Goal: Task Accomplishment & Management: Complete application form

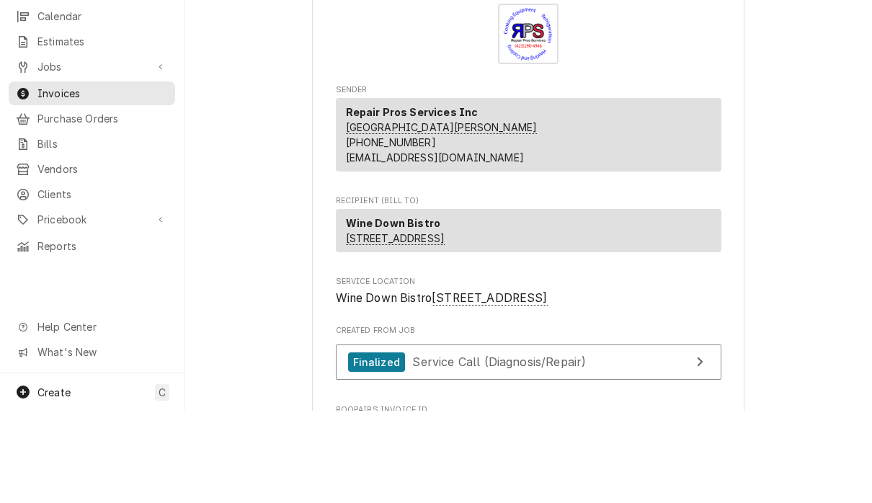
scroll to position [2540, 0]
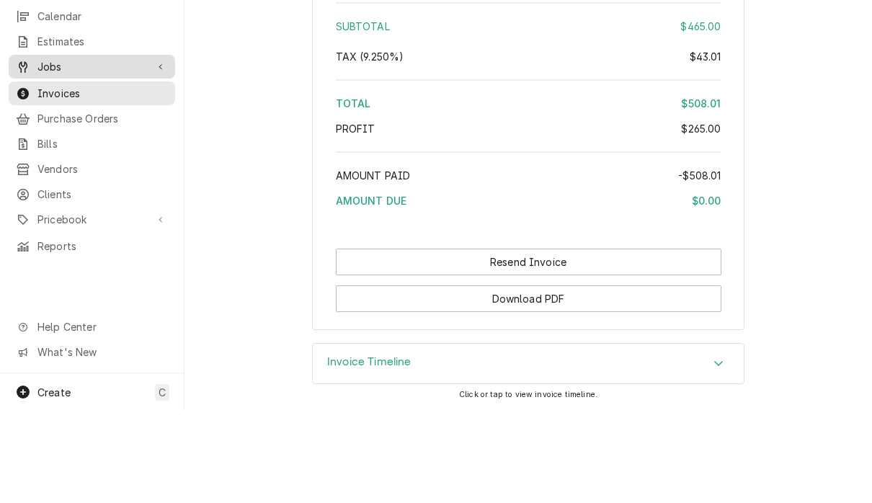
click at [68, 151] on span "Jobs" at bounding box center [91, 158] width 109 height 15
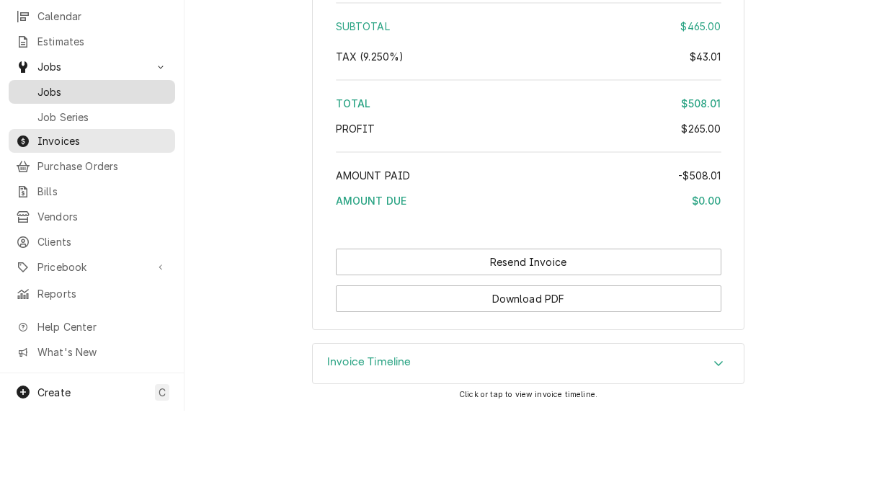
click at [63, 177] on span "Jobs" at bounding box center [102, 184] width 130 height 15
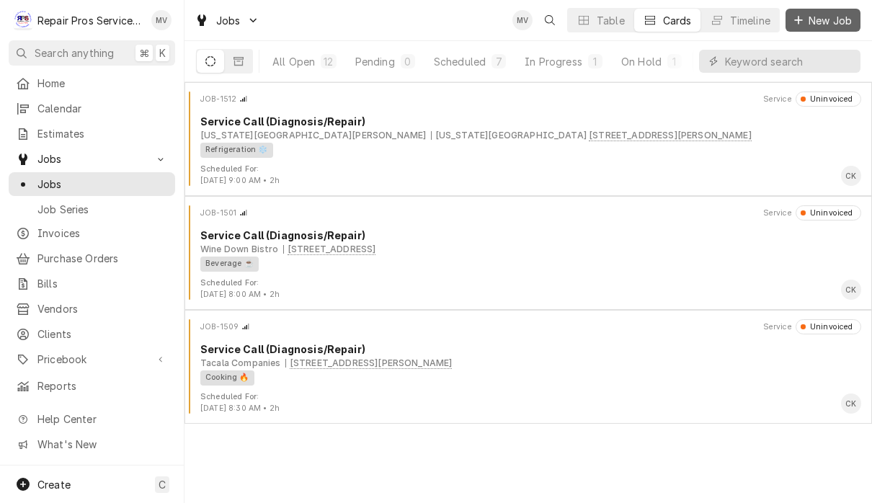
click at [831, 20] on span "New Job" at bounding box center [829, 20] width 49 height 15
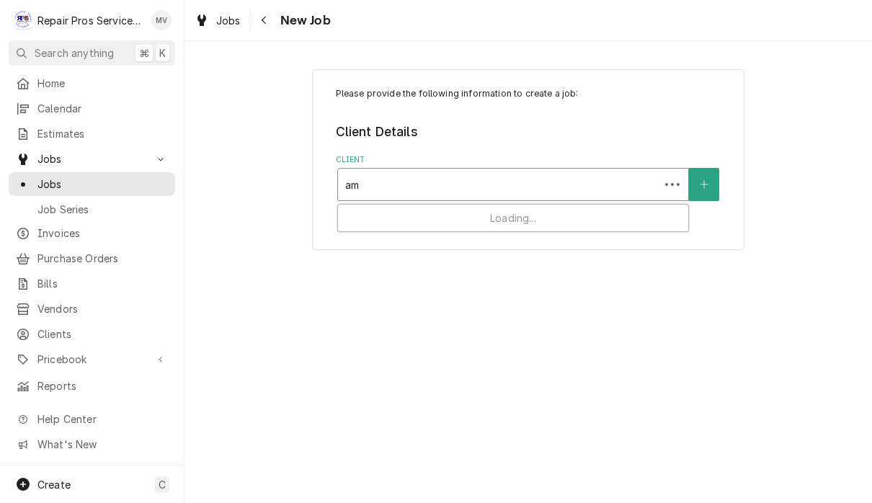
type input "a"
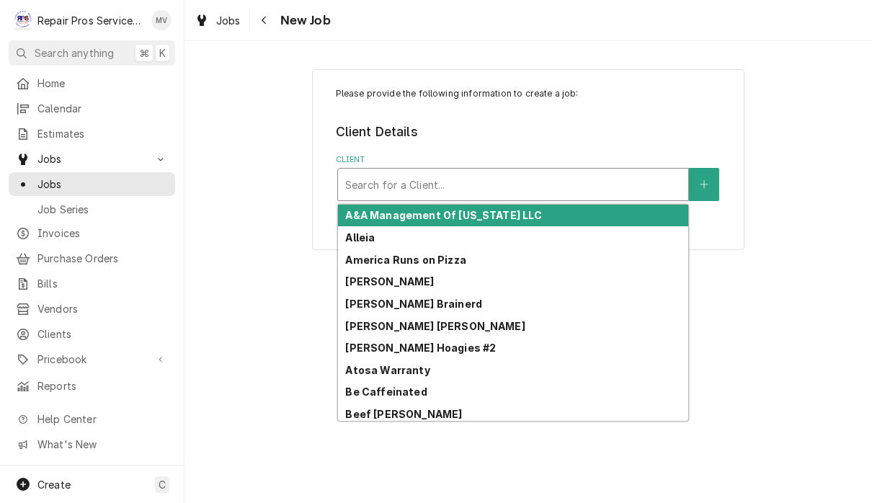
type input "a"
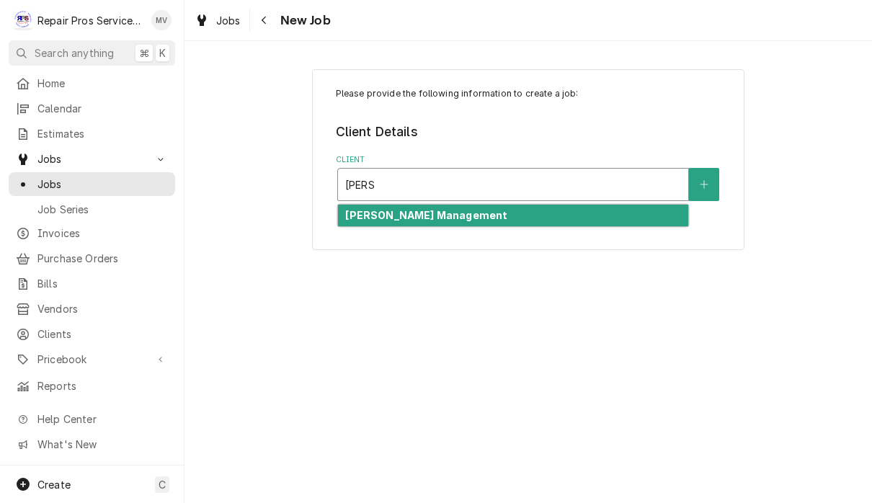
click at [506, 210] on div "[PERSON_NAME] Management" at bounding box center [513, 216] width 350 height 22
type input "[PERSON_NAME]"
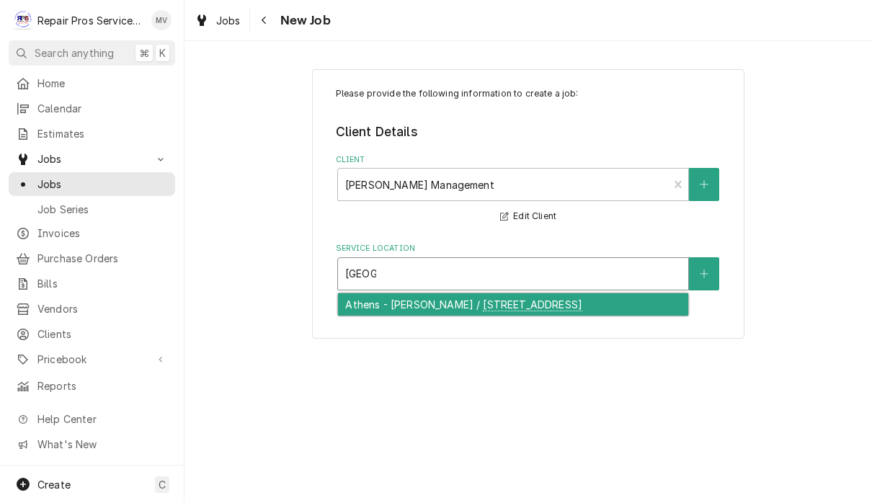
click at [600, 300] on div "Athens - [PERSON_NAME] / [STREET_ADDRESS]" at bounding box center [513, 304] width 350 height 22
type input "[GEOGRAPHIC_DATA]"
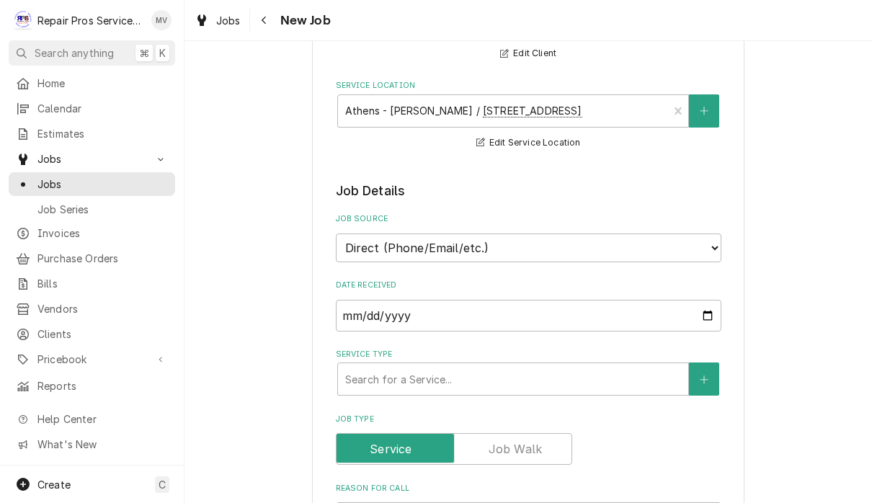
scroll to position [171, 0]
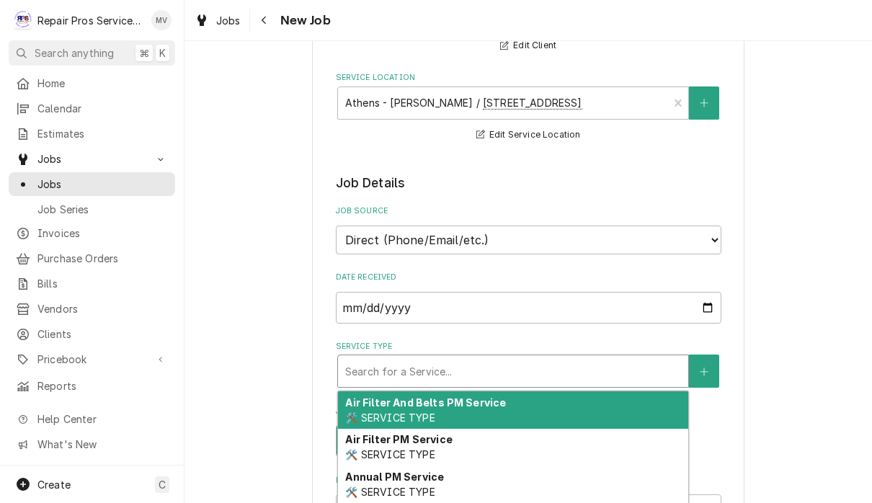
type textarea "x"
type input "d"
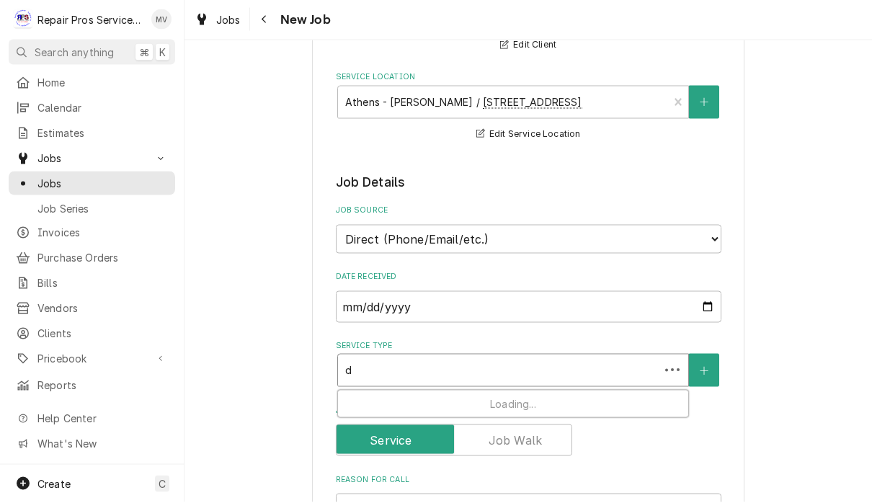
type textarea "x"
type input "di"
type textarea "x"
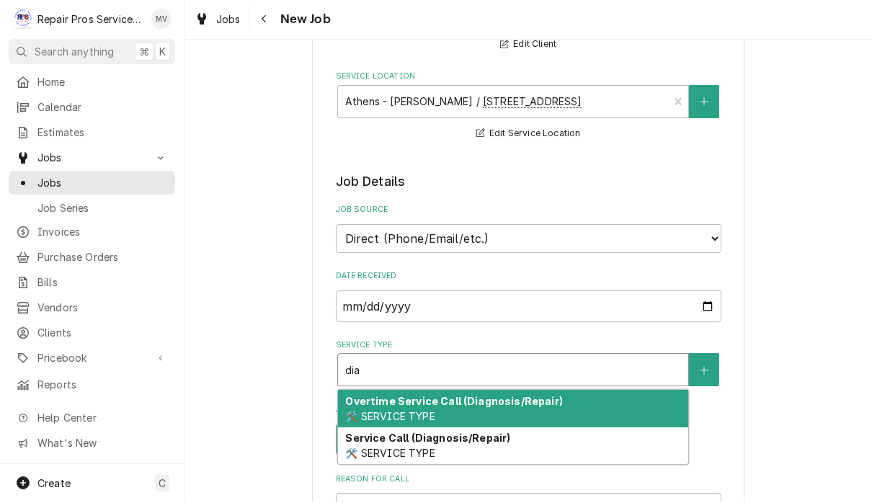
click at [612, 401] on div "Overtime Service Call (Diagnosis/Repair) 🛠️ SERVICE TYPE" at bounding box center [513, 409] width 350 height 37
type input "dia"
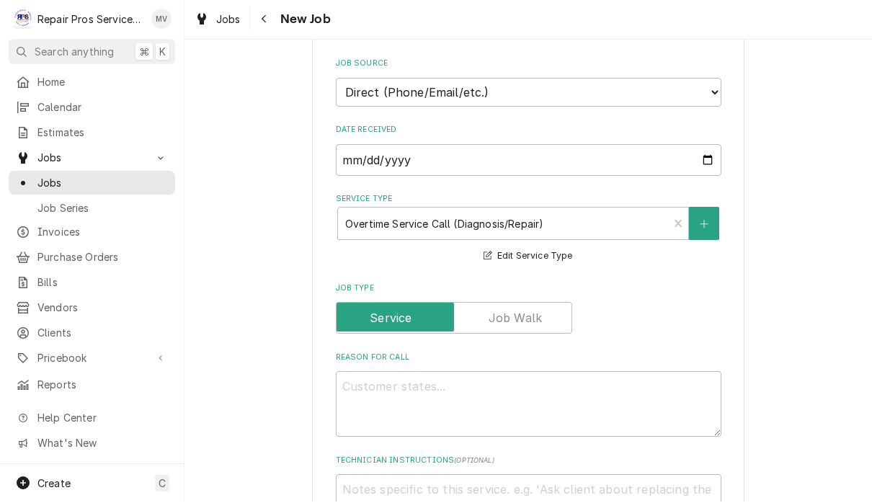
scroll to position [318, 0]
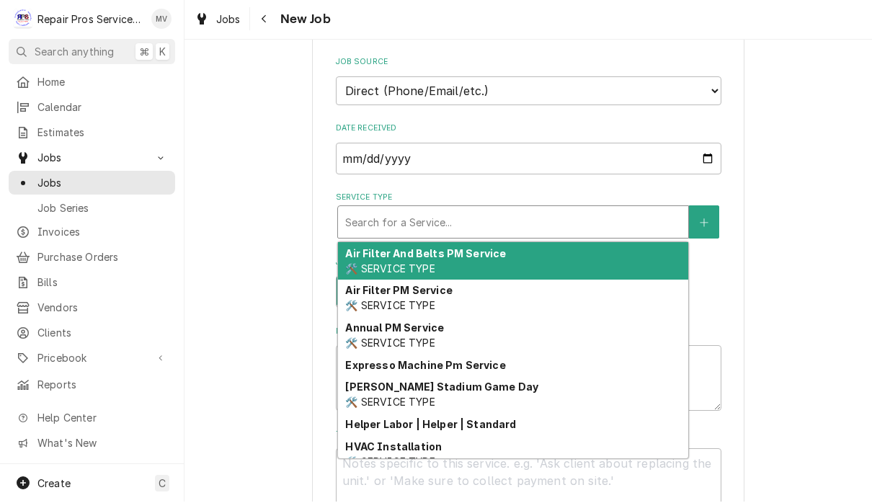
type textarea "x"
type input "d"
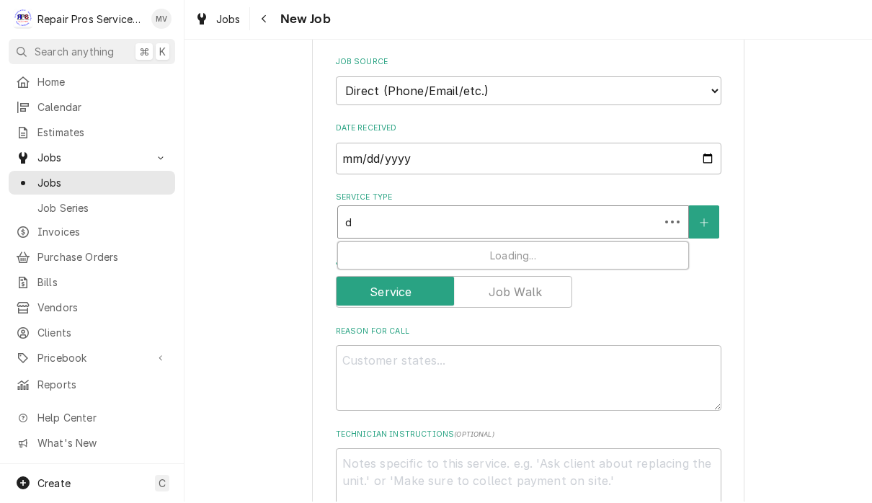
type textarea "x"
type input "dia"
type textarea "x"
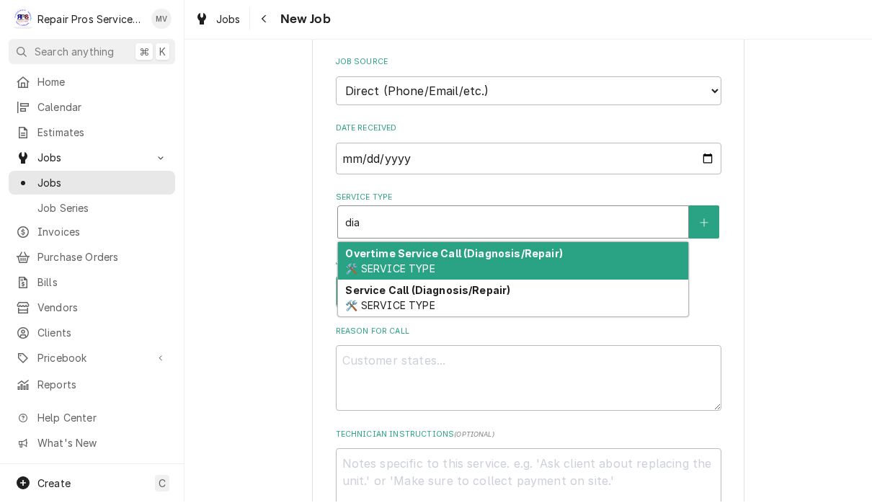
click at [603, 288] on div "Service Call (Diagnosis/Repair) 🛠️ SERVICE TYPE" at bounding box center [513, 299] width 350 height 37
type input "dia"
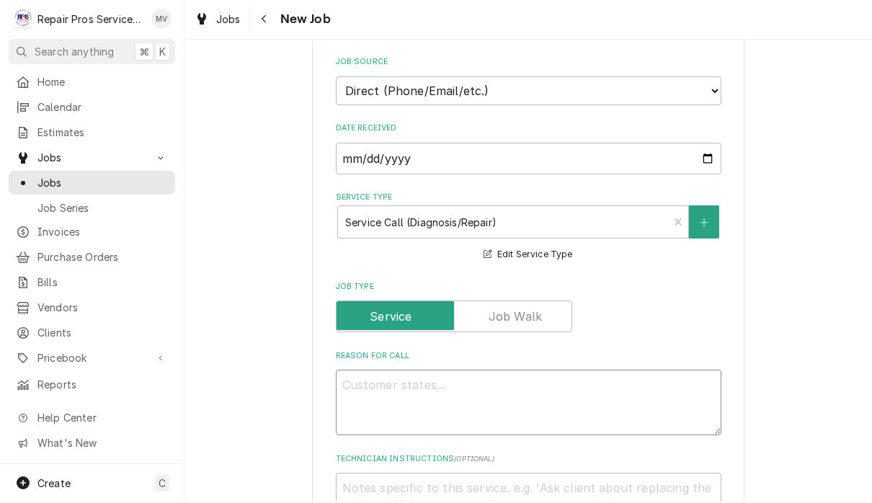
click at [559, 395] on textarea "Reason For Call" at bounding box center [528, 404] width 385 height 66
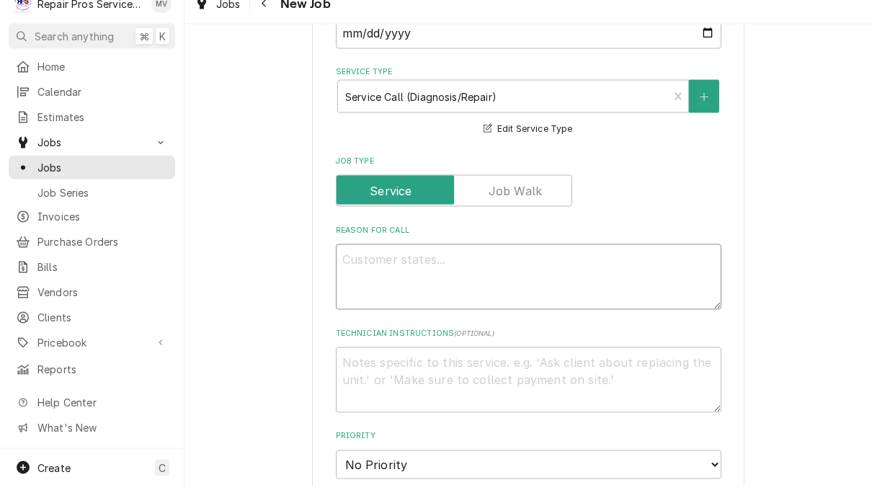
scroll to position [429, 0]
type textarea "x"
type textarea "W"
type textarea "x"
type textarea "Wa"
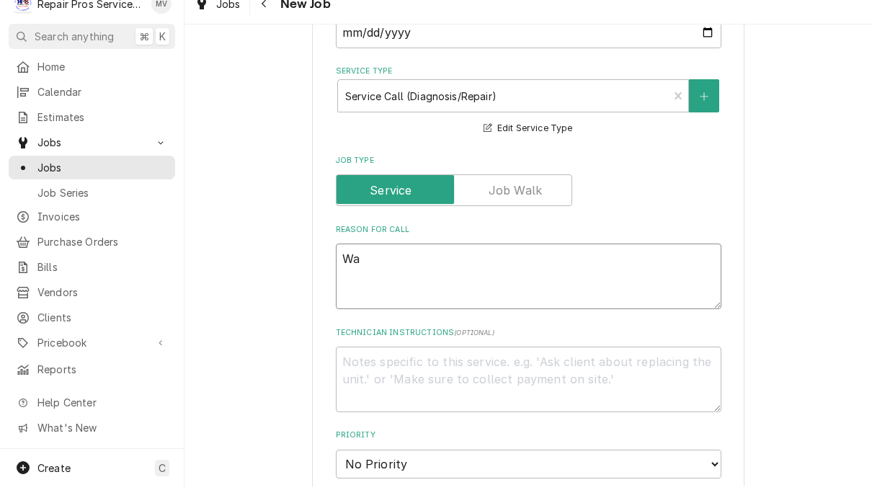
type textarea "x"
type textarea "Wal"
type textarea "x"
type textarea "Walk"
type textarea "x"
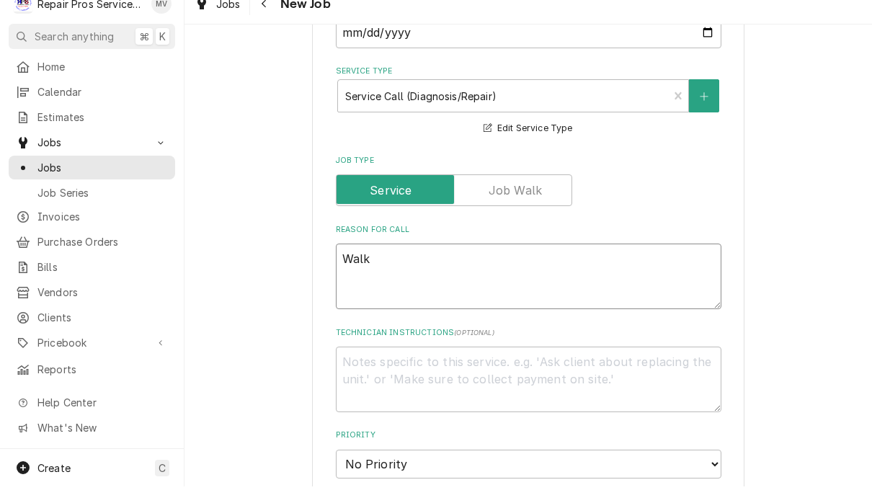
type textarea "Walk"
type textarea "x"
type textarea "Walk i"
type textarea "x"
type textarea "Walk in"
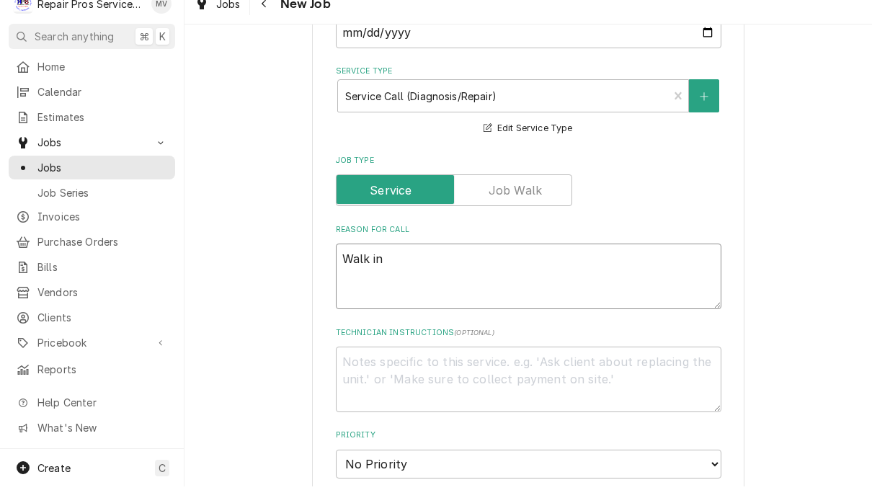
type textarea "x"
type textarea "Walk in"
type textarea "x"
type textarea "Walk in f"
type textarea "x"
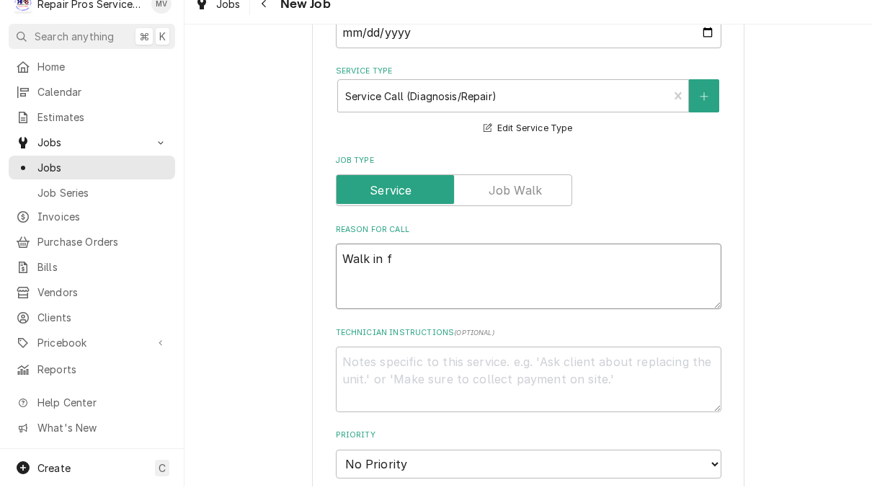
type textarea "Walk in fr"
type textarea "x"
type textarea "Walk in fre"
type textarea "x"
type textarea "Walk in free"
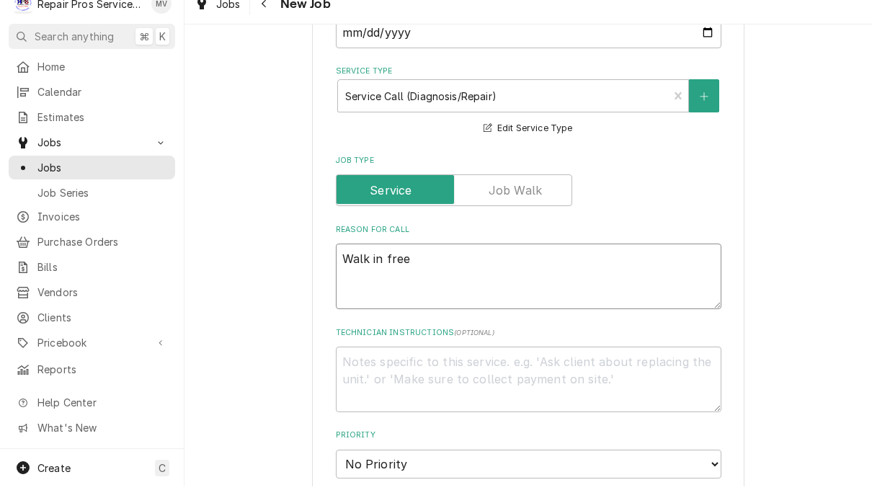
type textarea "x"
type textarea "Walk in freez"
type textarea "x"
type textarea "Walk in freeze"
type textarea "x"
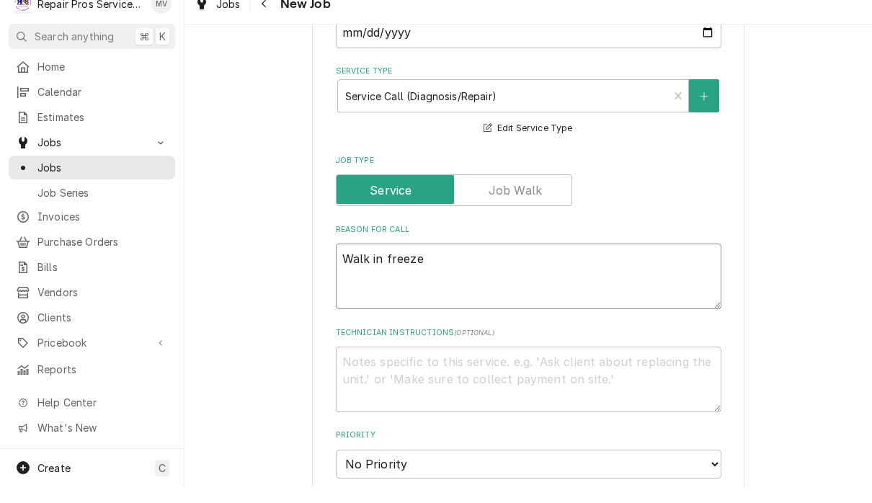
type textarea "Walk in freezer"
type textarea "x"
type textarea "Walk in freezer"
type textarea "x"
type textarea "Walk in freezer n"
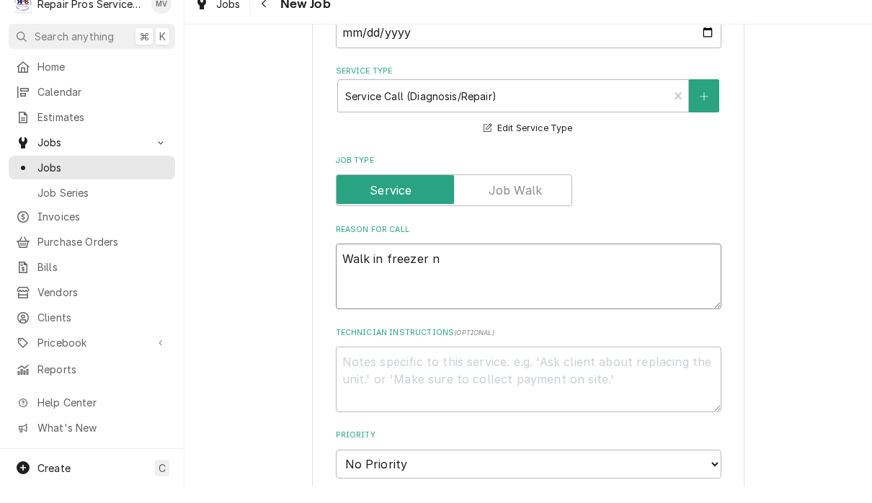
type textarea "x"
type textarea "Walk in freezer no"
type textarea "x"
type textarea "Walk in freezer not"
type textarea "x"
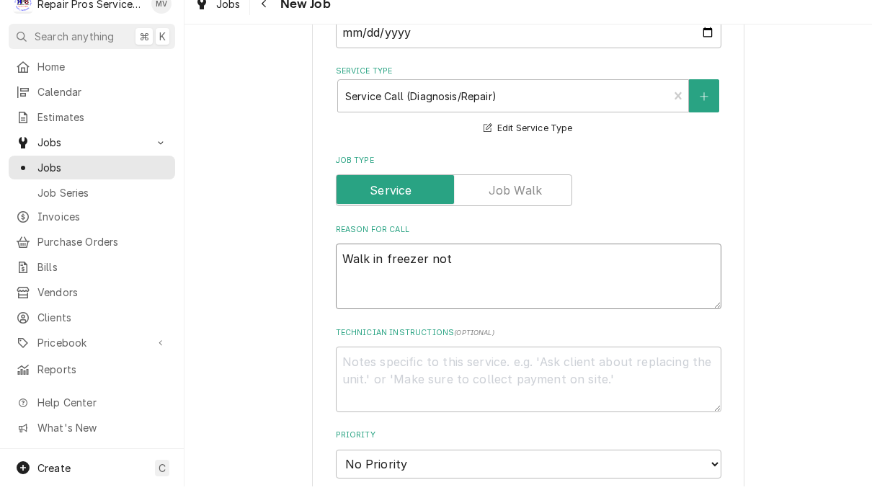
type textarea "Walk in freezer not"
type textarea "x"
type textarea "Walk in freezer not te"
type textarea "x"
type textarea "Walk in freezer not tem"
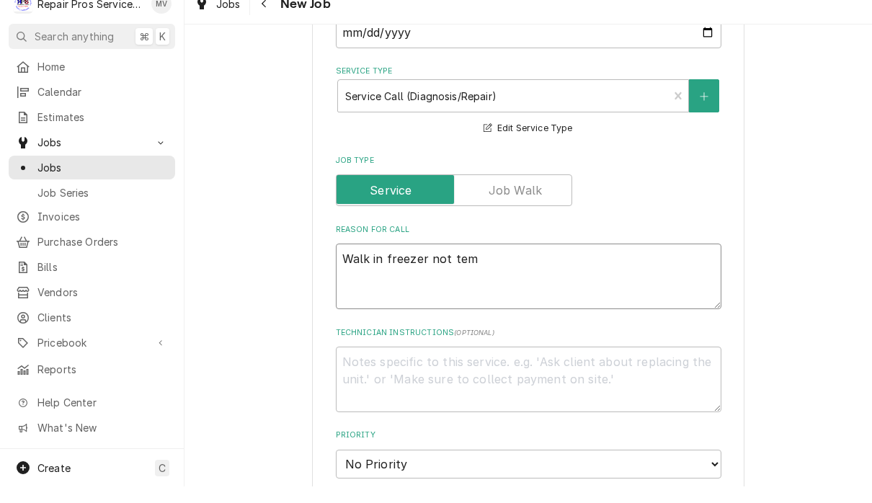
type textarea "x"
type textarea "Walk in freezer not temp"
type textarea "x"
type textarea "Walk in freezer not tempi"
type textarea "x"
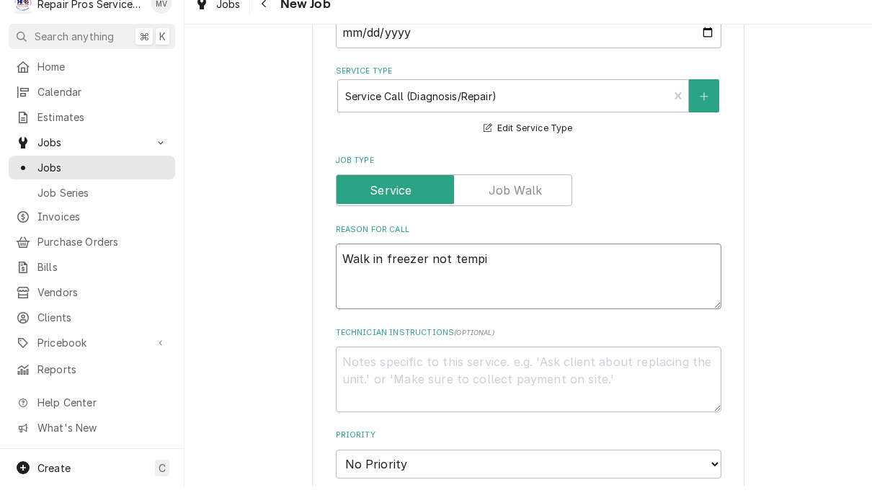
type textarea "Walk in freezer not tempin"
type textarea "x"
type textarea "Walk in freezer not temping"
type textarea "x"
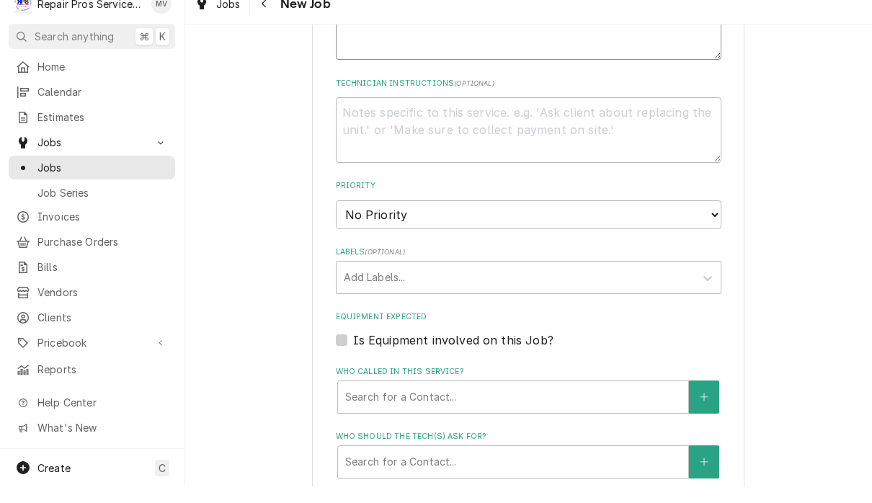
scroll to position [689, 0]
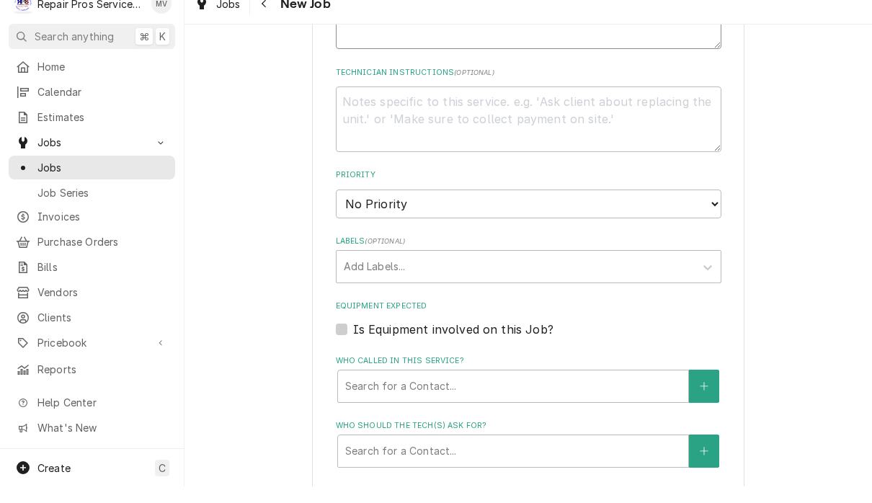
type textarea "Walk in freezer not temping"
click at [509, 206] on select "No Priority Urgent High Medium Low" at bounding box center [528, 220] width 385 height 29
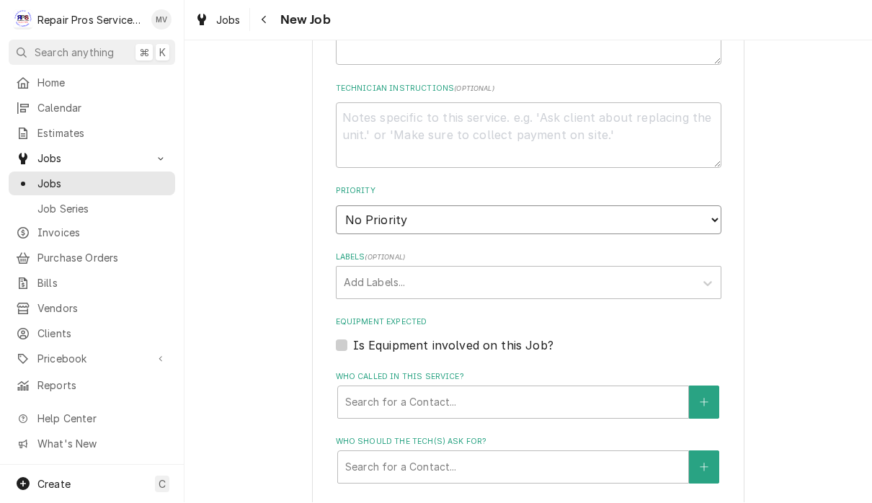
select select "1"
type textarea "x"
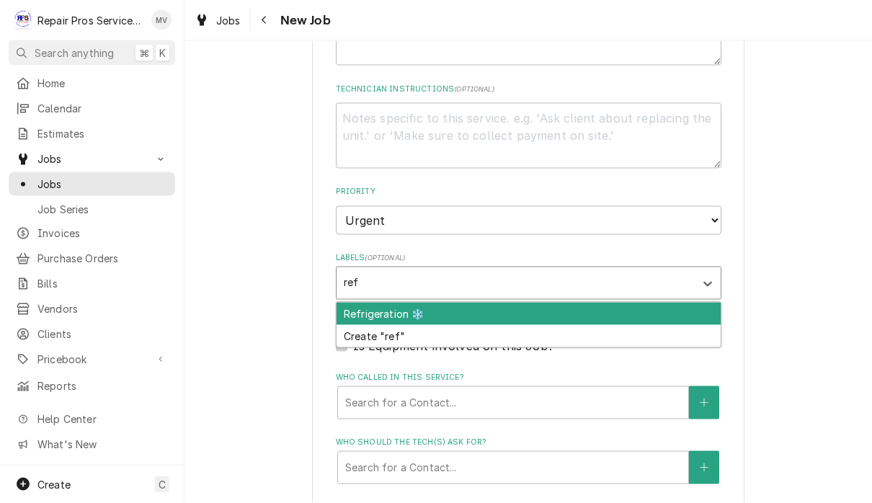
click at [498, 303] on div "Refrigeration ❄️" at bounding box center [528, 314] width 384 height 22
type input "ref"
type textarea "x"
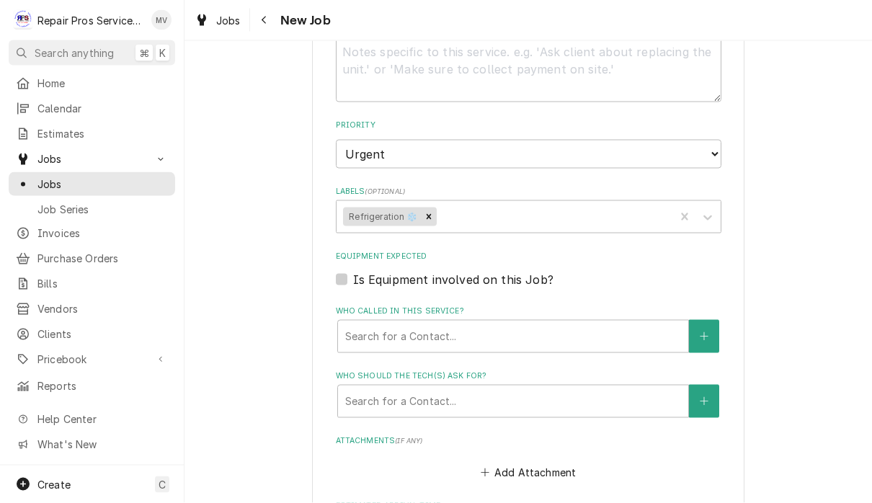
type textarea "x"
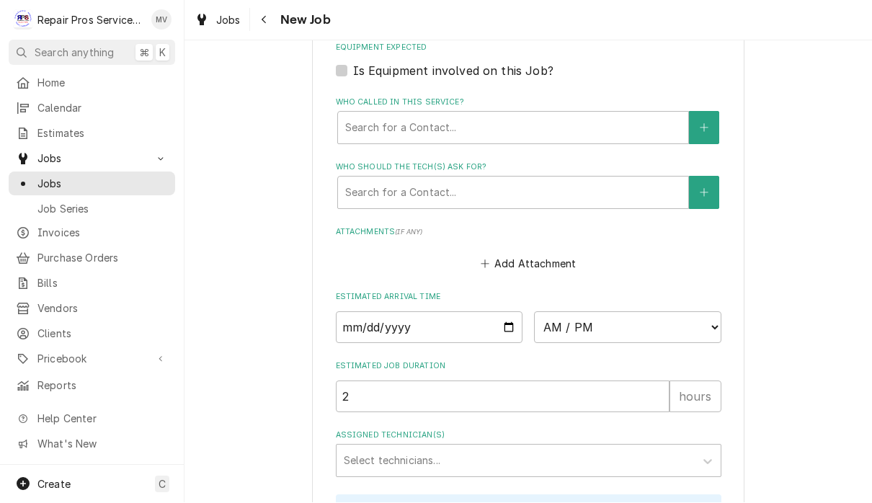
scroll to position [991, 0]
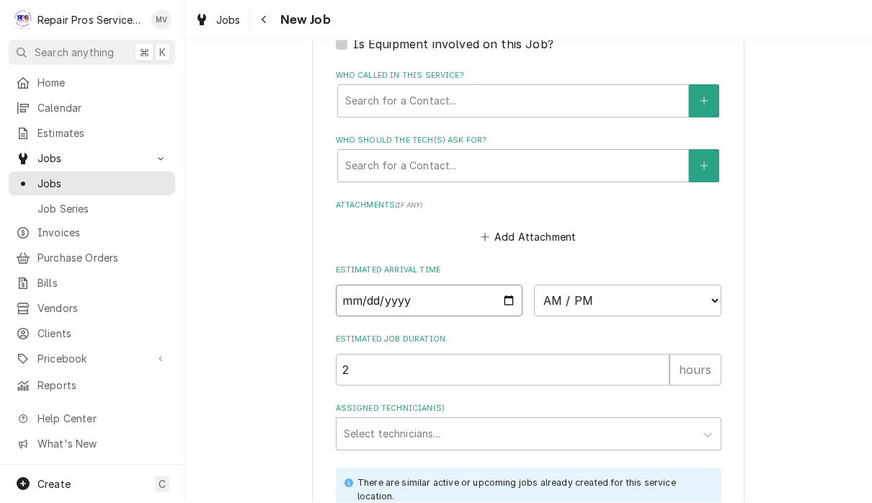
click at [407, 287] on input "Date" at bounding box center [429, 301] width 187 height 32
type input "[DATE]"
type textarea "x"
click at [545, 285] on select "AM / PM 6:00 AM 6:15 AM 6:30 AM 6:45 AM 7:00 AM 7:15 AM 7:30 AM 7:45 AM 8:00 AM…" at bounding box center [627, 301] width 187 height 32
select select "13:30:00"
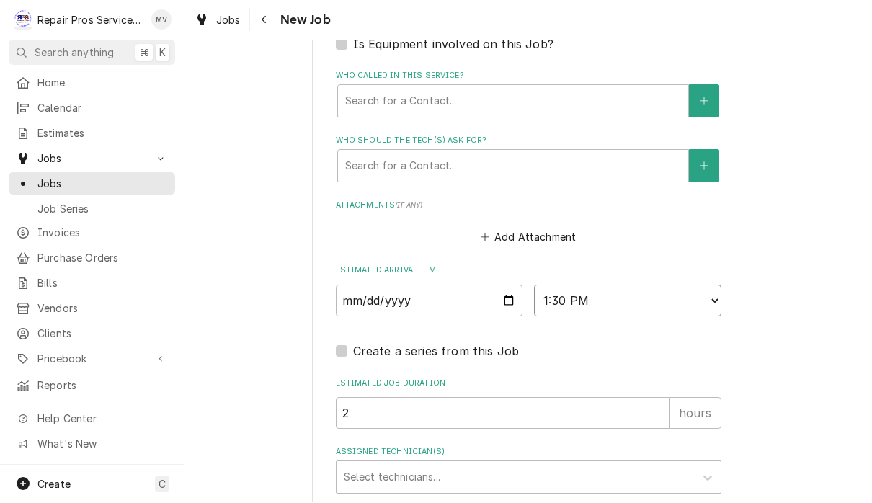
type textarea "x"
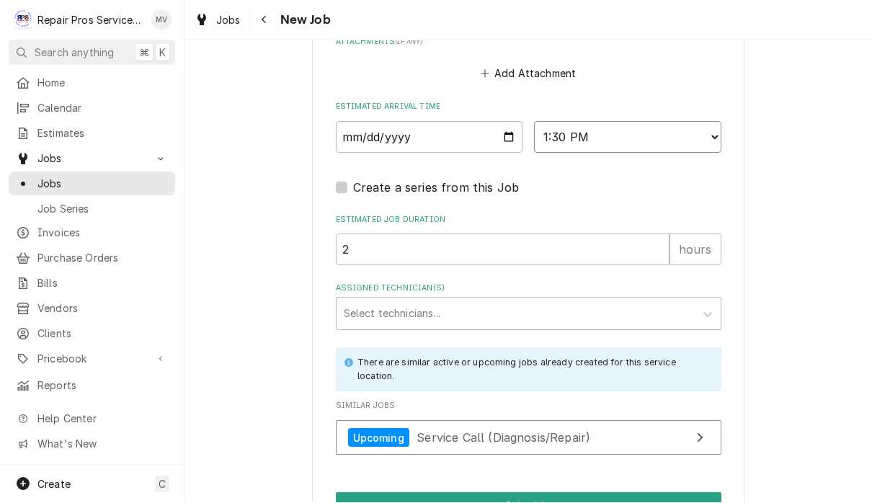
scroll to position [1157, 0]
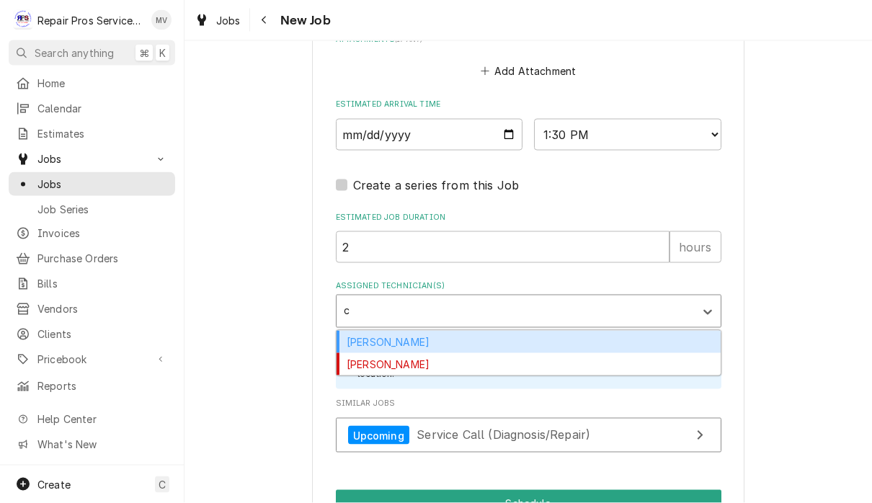
click at [443, 331] on div "[PERSON_NAME]" at bounding box center [528, 342] width 384 height 22
type input "c"
type textarea "x"
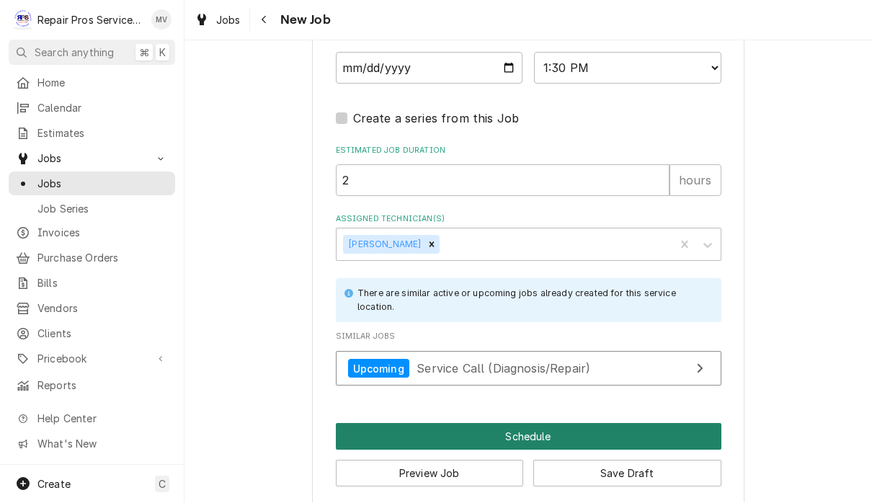
click at [604, 424] on button "Schedule" at bounding box center [528, 437] width 385 height 27
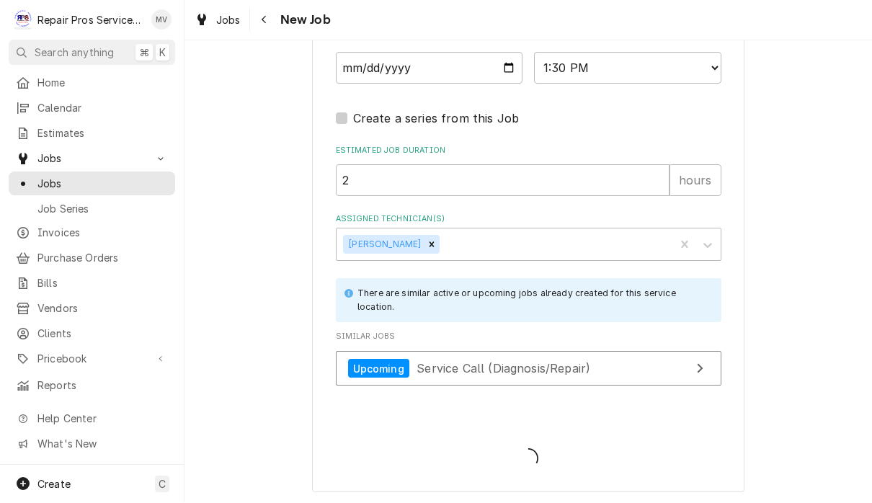
scroll to position [1209, 0]
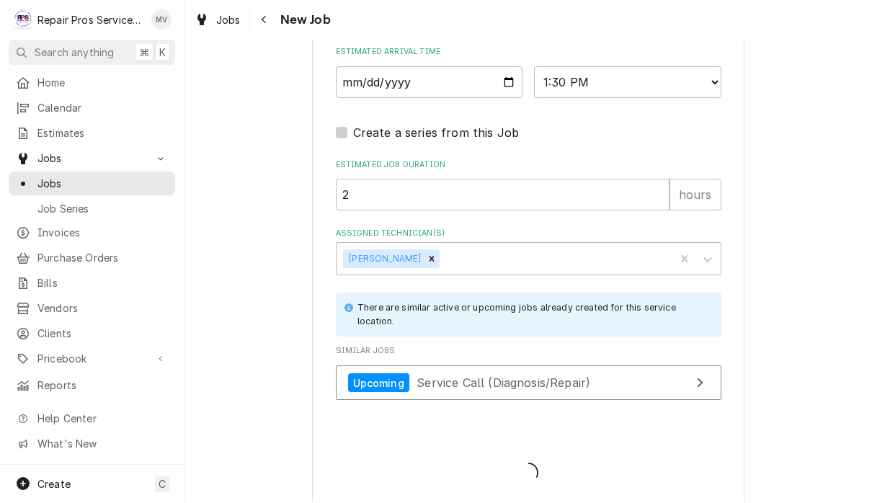
type textarea "x"
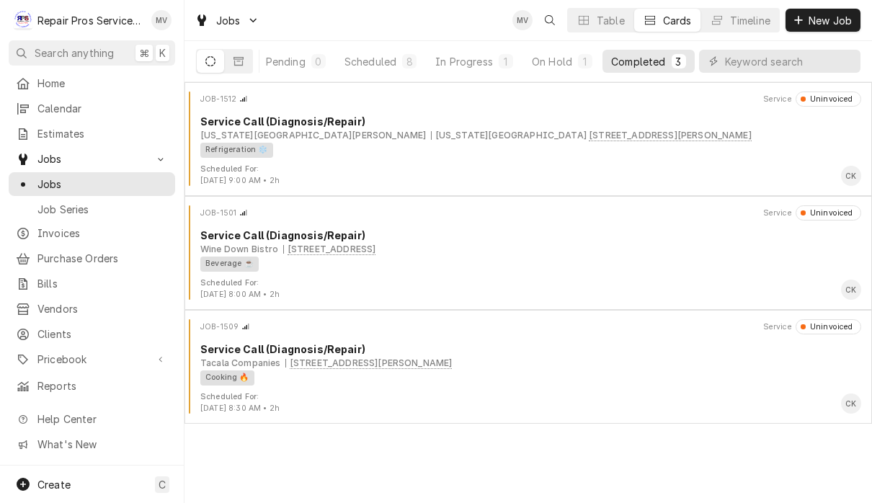
scroll to position [0, 89]
click at [649, 61] on div "Completed" at bounding box center [639, 61] width 54 height 15
